Goal: Find specific page/section: Find specific page/section

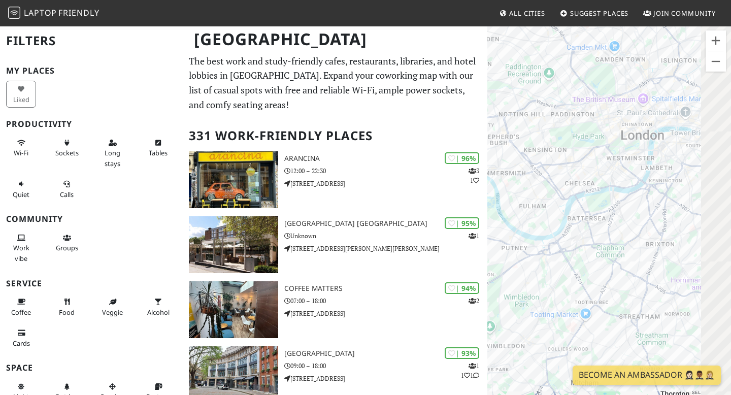
drag, startPoint x: 690, startPoint y: 207, endPoint x: 627, endPoint y: 217, distance: 63.6
click at [627, 217] on div at bounding box center [609, 222] width 244 height 395
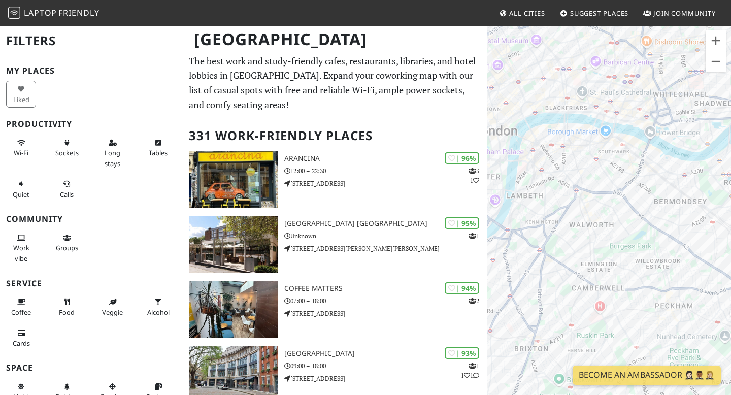
drag, startPoint x: 698, startPoint y: 202, endPoint x: 588, endPoint y: 260, distance: 124.4
click at [588, 260] on div at bounding box center [609, 222] width 244 height 395
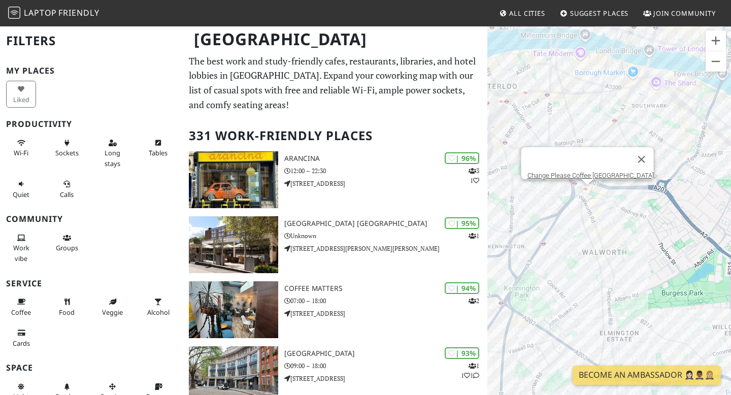
click at [589, 190] on div "Change Please Coffee [GEOGRAPHIC_DATA]" at bounding box center [609, 222] width 244 height 395
click at [591, 171] on link "Change Please Coffee [GEOGRAPHIC_DATA]" at bounding box center [590, 175] width 126 height 8
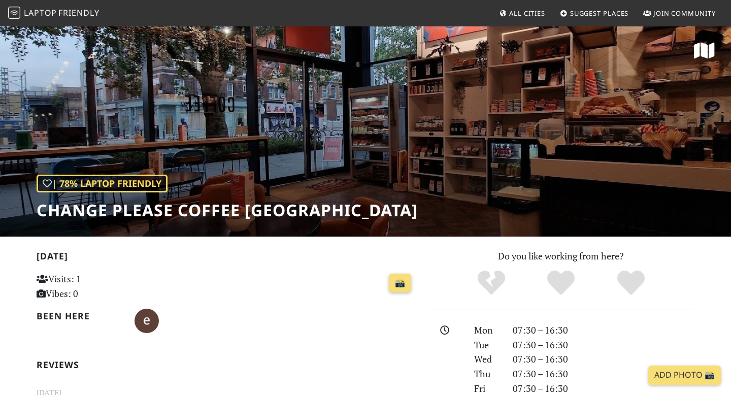
click at [264, 154] on div "| 78% Laptop Friendly Change Please Coffee Elephant Park" at bounding box center [365, 130] width 731 height 211
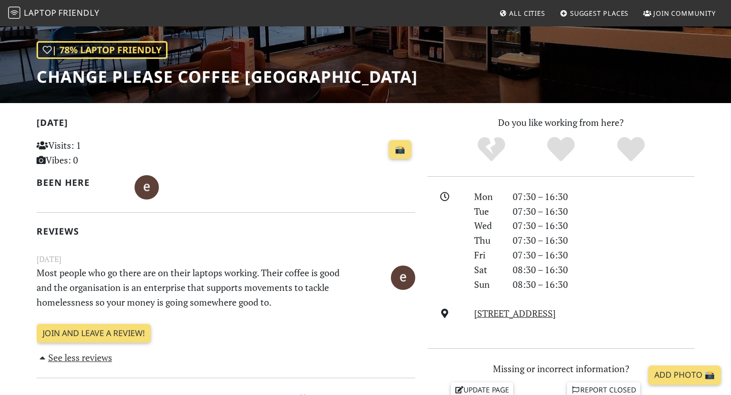
scroll to position [257, 0]
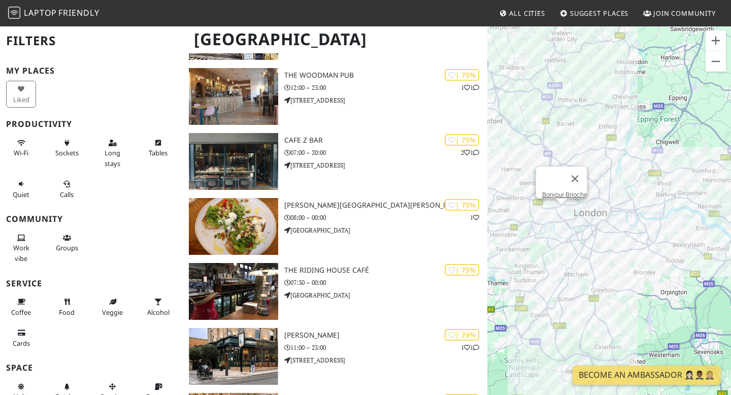
scroll to position [5977, 0]
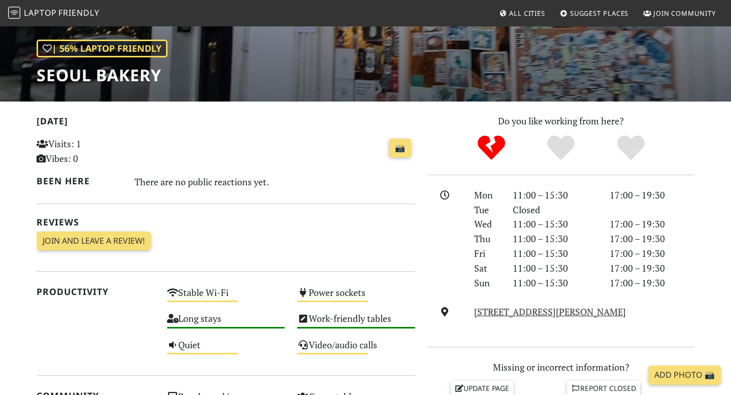
scroll to position [106, 0]
